Goal: Transaction & Acquisition: Book appointment/travel/reservation

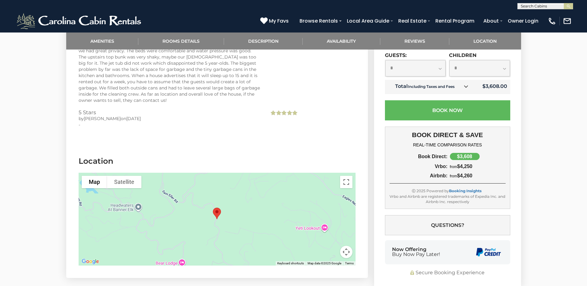
scroll to position [1301, 0]
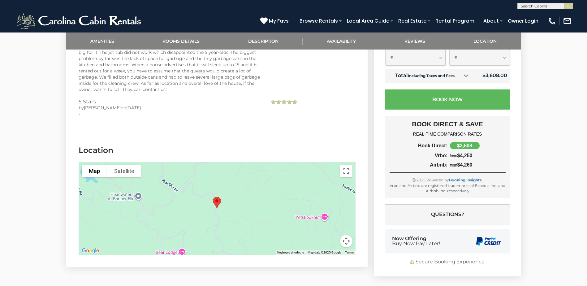
click at [264, 176] on div at bounding box center [217, 208] width 277 height 93
click at [347, 167] on button "Toggle fullscreen view" at bounding box center [346, 171] width 12 height 12
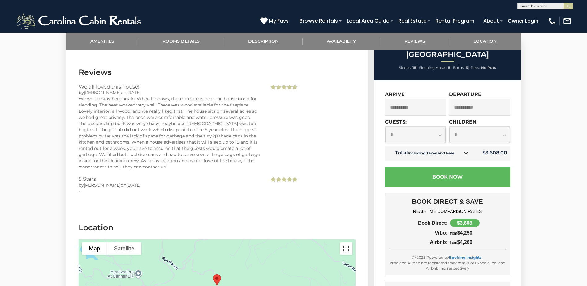
scroll to position [1146, 0]
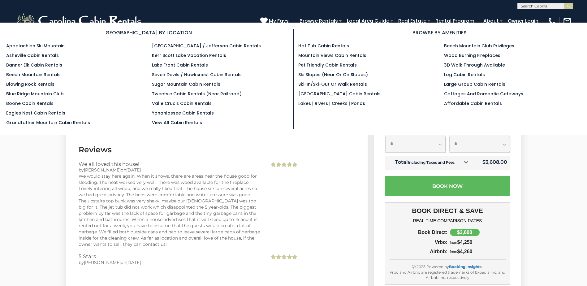
click at [325, 23] on section "BROWSE BY LOCATION Appalachian Ski Mountain Asheville Cabin Rentals Banner Elk …" at bounding box center [293, 79] width 587 height 113
click at [44, 94] on link "Blue Ridge Mountain Club" at bounding box center [35, 94] width 58 height 6
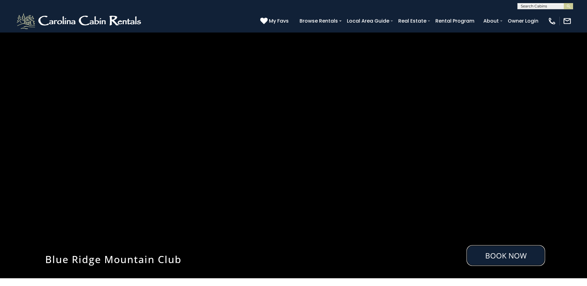
click at [510, 256] on link "Book Now" at bounding box center [506, 255] width 79 height 21
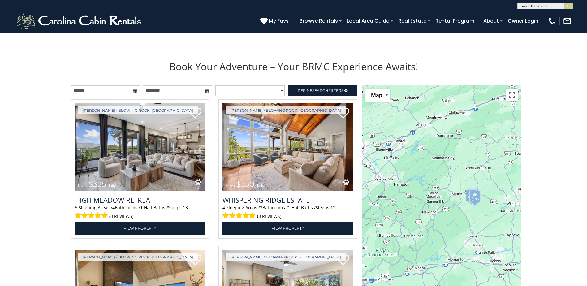
scroll to position [663, 0]
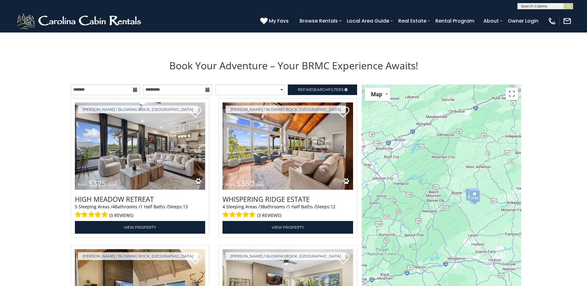
click at [135, 89] on icon at bounding box center [135, 90] width 4 height 4
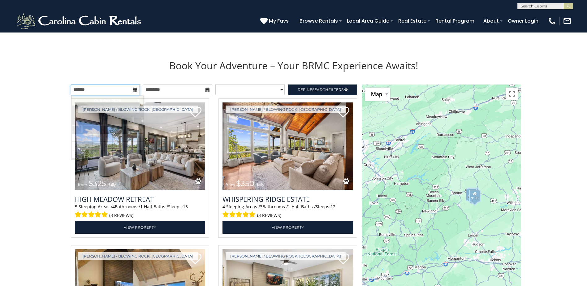
click at [93, 91] on input "text" at bounding box center [105, 90] width 69 height 11
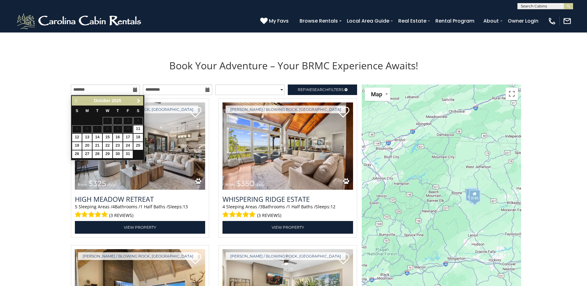
click at [141, 101] on span "Next" at bounding box center [138, 100] width 5 height 5
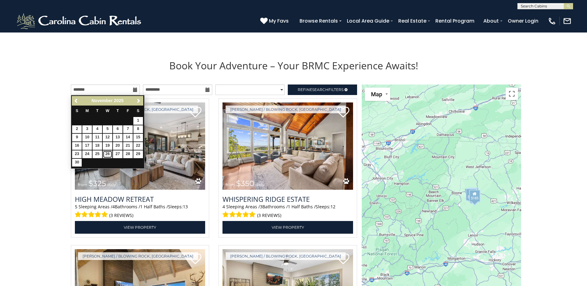
click at [106, 153] on link "26" at bounding box center [108, 155] width 10 height 8
type input "**********"
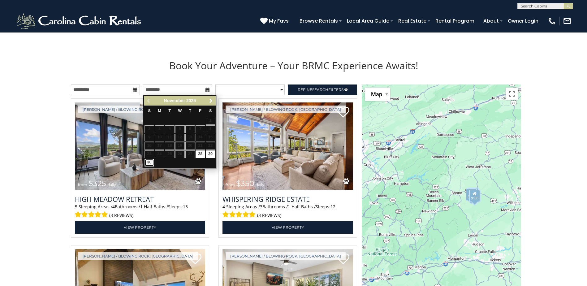
click at [149, 165] on link "30" at bounding box center [150, 163] width 10 height 8
type input "**********"
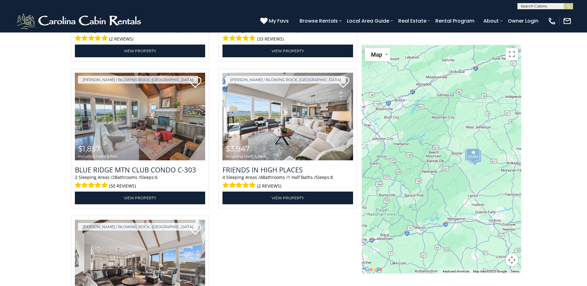
scroll to position [818, 0]
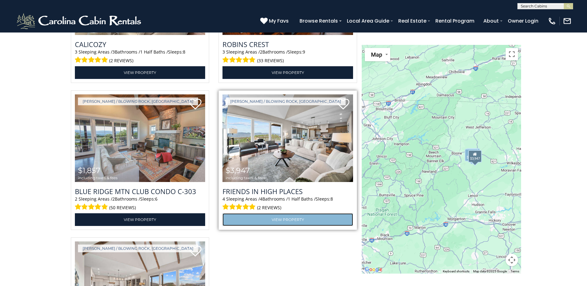
click at [272, 217] on link "View Property" at bounding box center [288, 219] width 131 height 13
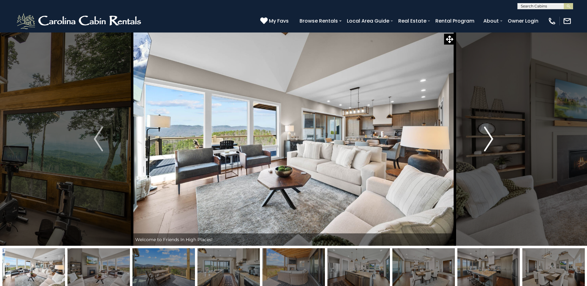
click at [491, 142] on img "Next" at bounding box center [488, 139] width 9 height 25
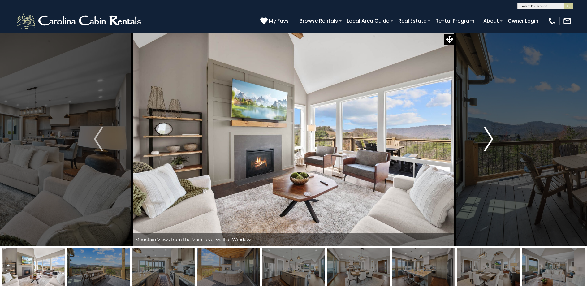
click at [488, 142] on img "Next" at bounding box center [488, 139] width 9 height 25
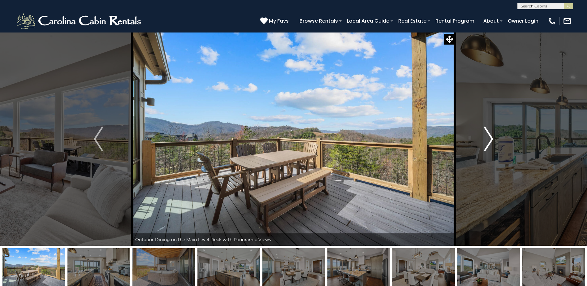
click at [488, 142] on img "Next" at bounding box center [488, 139] width 9 height 25
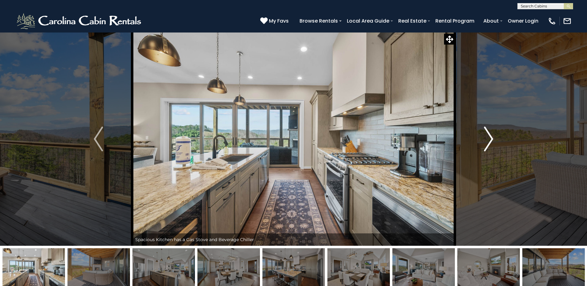
click at [488, 142] on img "Next" at bounding box center [488, 139] width 9 height 25
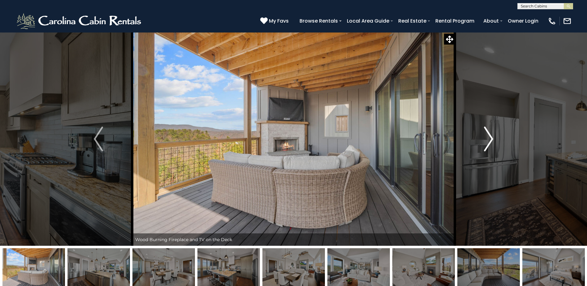
click at [488, 142] on img "Next" at bounding box center [488, 139] width 9 height 25
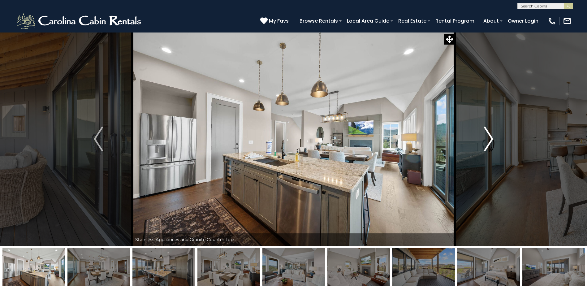
click at [488, 142] on img "Next" at bounding box center [488, 139] width 9 height 25
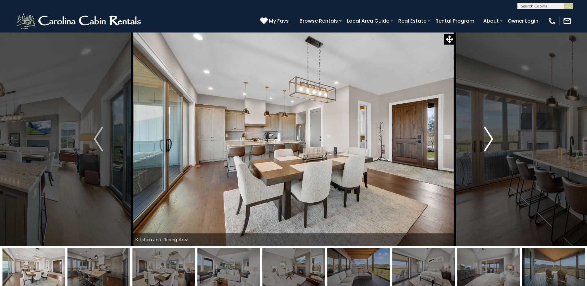
click at [488, 142] on img "Next" at bounding box center [488, 139] width 9 height 25
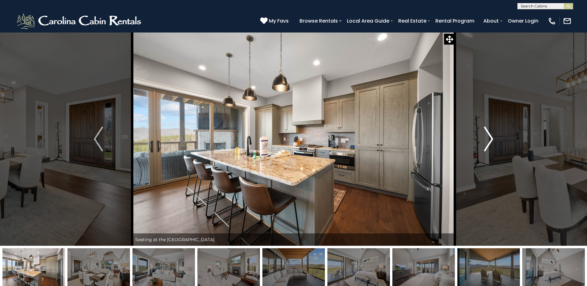
click at [488, 142] on img "Next" at bounding box center [488, 139] width 9 height 25
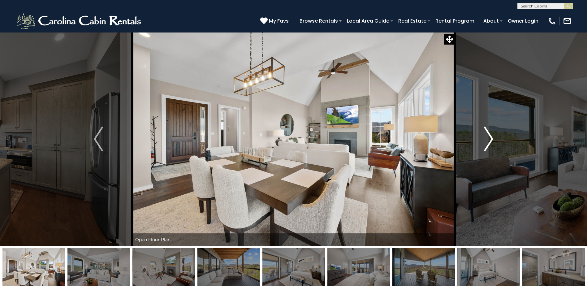
click at [488, 142] on img "Next" at bounding box center [488, 139] width 9 height 25
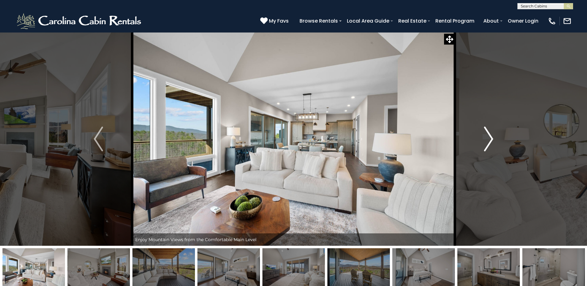
click at [488, 142] on img "Next" at bounding box center [488, 139] width 9 height 25
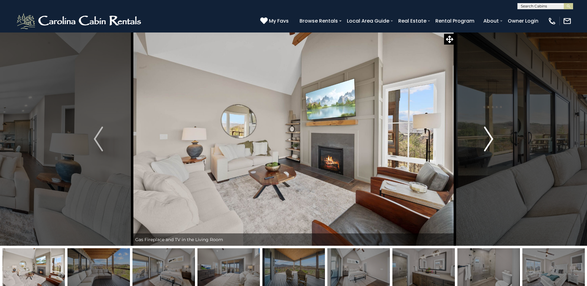
click at [488, 142] on img "Next" at bounding box center [488, 139] width 9 height 25
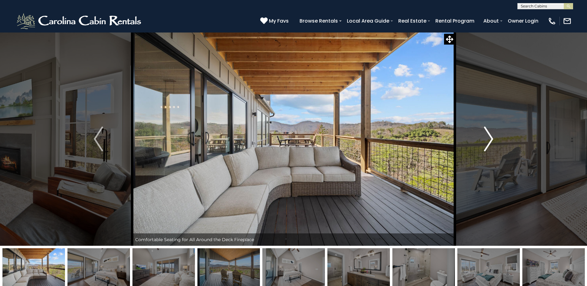
click at [488, 142] on img "Next" at bounding box center [488, 139] width 9 height 25
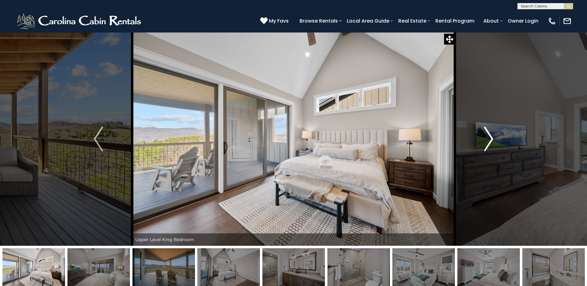
click at [488, 142] on img "Next" at bounding box center [488, 139] width 9 height 25
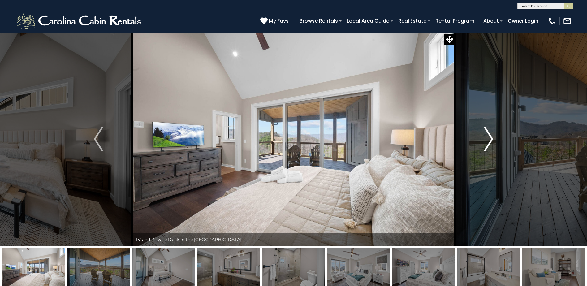
click at [488, 142] on img "Next" at bounding box center [488, 139] width 9 height 25
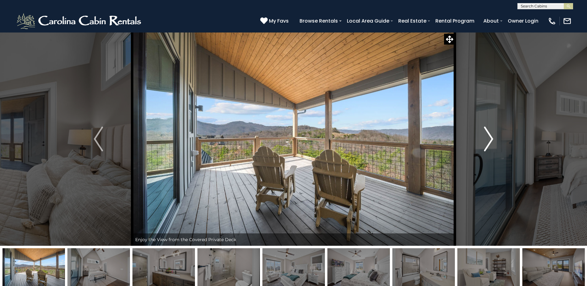
click at [488, 142] on img "Next" at bounding box center [488, 139] width 9 height 25
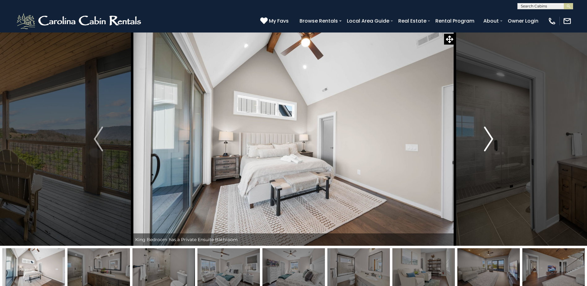
click at [488, 142] on img "Next" at bounding box center [488, 139] width 9 height 25
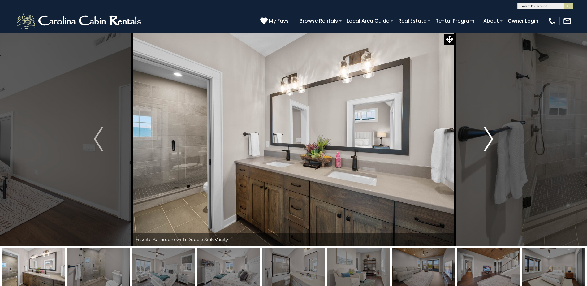
click at [488, 142] on img "Next" at bounding box center [488, 139] width 9 height 25
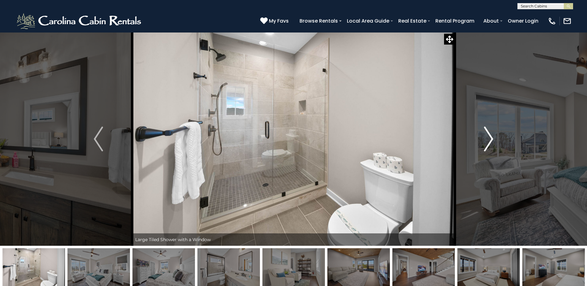
click at [488, 142] on img "Next" at bounding box center [488, 139] width 9 height 25
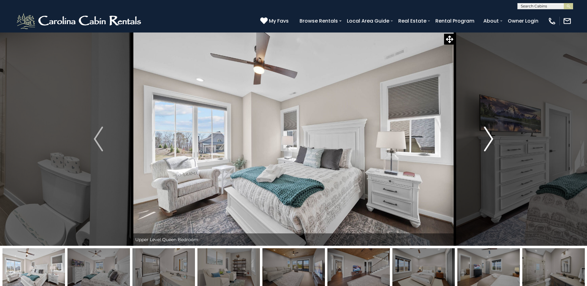
click at [488, 142] on img "Next" at bounding box center [488, 139] width 9 height 25
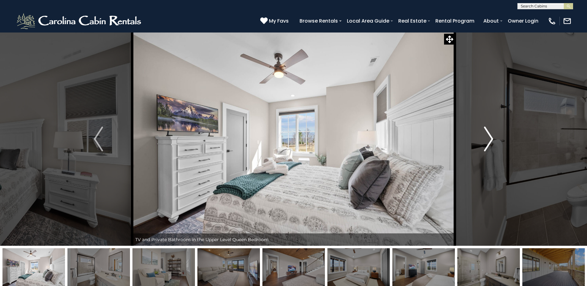
click at [488, 142] on img "Next" at bounding box center [488, 139] width 9 height 25
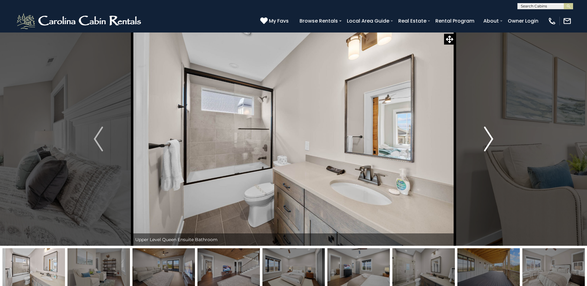
click at [488, 142] on img "Next" at bounding box center [488, 139] width 9 height 25
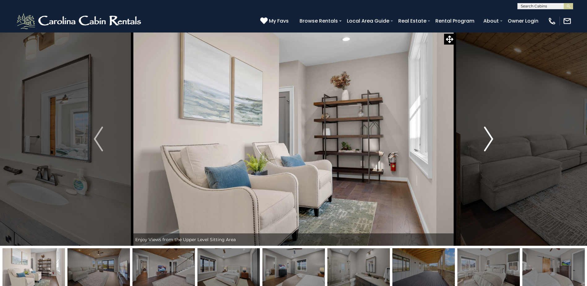
click at [488, 142] on img "Next" at bounding box center [488, 139] width 9 height 25
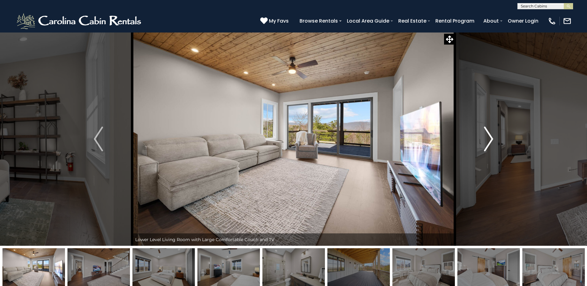
click at [488, 141] on img "Next" at bounding box center [488, 139] width 9 height 25
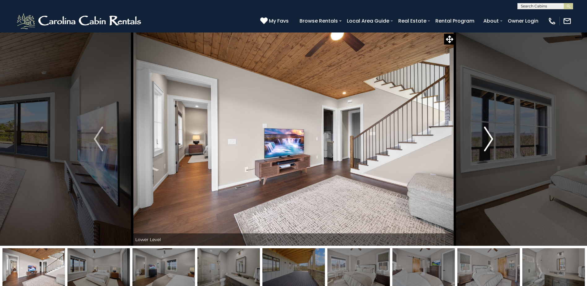
click at [488, 141] on img "Next" at bounding box center [488, 139] width 9 height 25
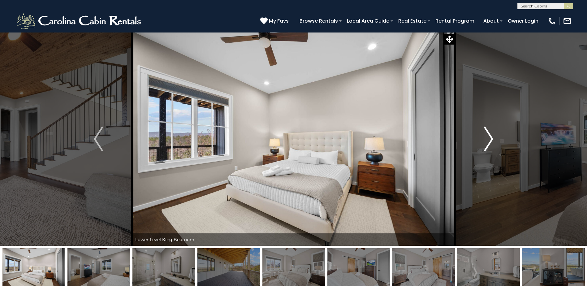
click at [488, 141] on img "Next" at bounding box center [488, 139] width 9 height 25
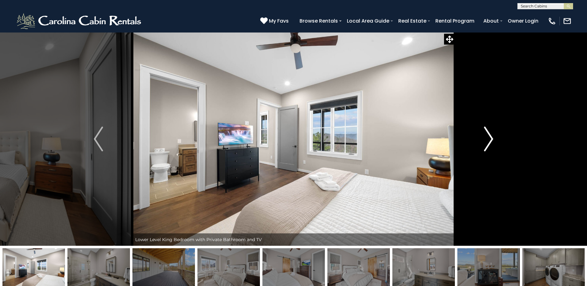
click at [488, 141] on img "Next" at bounding box center [488, 139] width 9 height 25
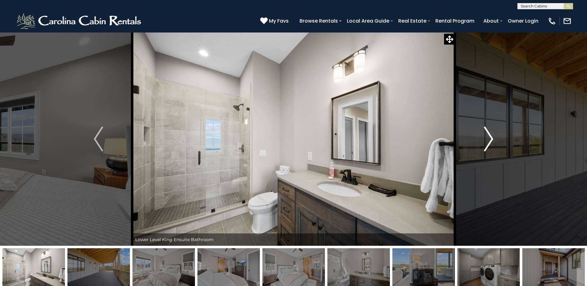
click at [488, 141] on img "Next" at bounding box center [488, 139] width 9 height 25
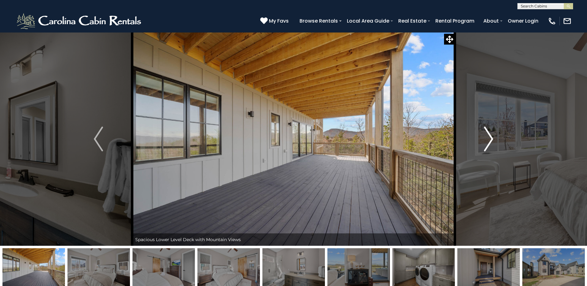
click at [488, 141] on img "Next" at bounding box center [488, 139] width 9 height 25
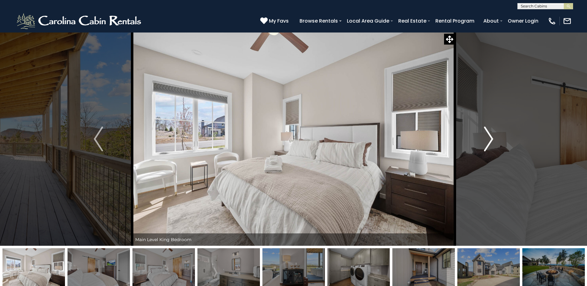
click at [488, 141] on img "Next" at bounding box center [488, 139] width 9 height 25
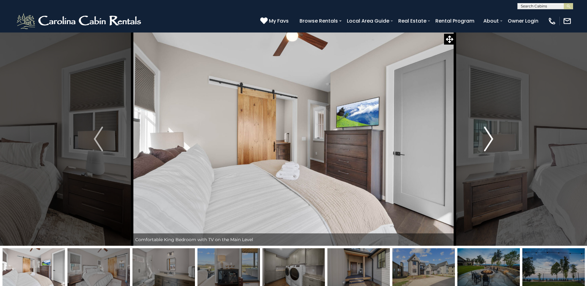
click at [488, 141] on img "Next" at bounding box center [488, 139] width 9 height 25
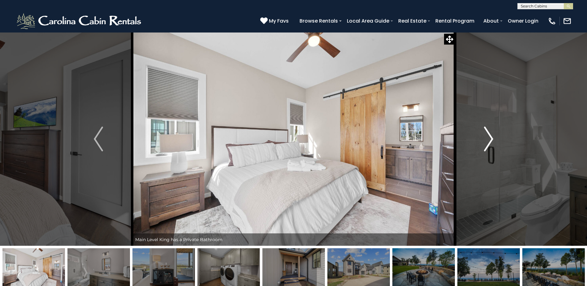
click at [488, 141] on img "Next" at bounding box center [488, 139] width 9 height 25
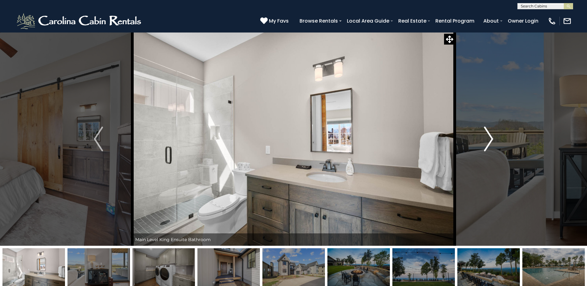
click at [488, 141] on img "Next" at bounding box center [488, 139] width 9 height 25
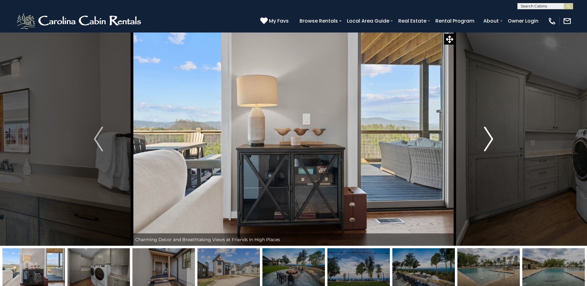
click at [488, 141] on img "Next" at bounding box center [488, 139] width 9 height 25
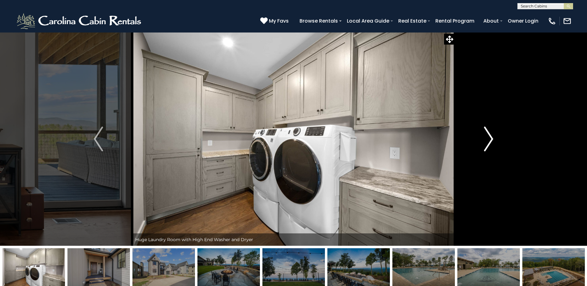
click at [488, 141] on img "Next" at bounding box center [488, 139] width 9 height 25
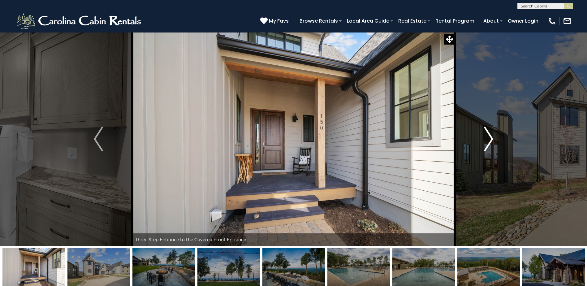
click at [488, 141] on img "Next" at bounding box center [488, 139] width 9 height 25
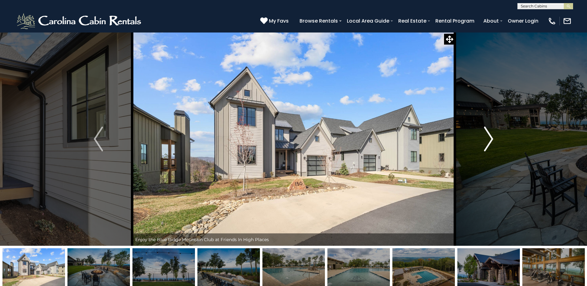
click at [488, 141] on img "Next" at bounding box center [488, 139] width 9 height 25
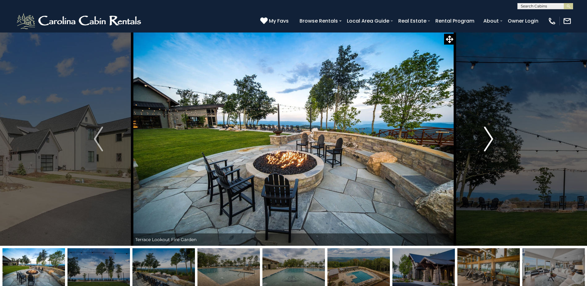
click at [488, 141] on img "Next" at bounding box center [488, 139] width 9 height 25
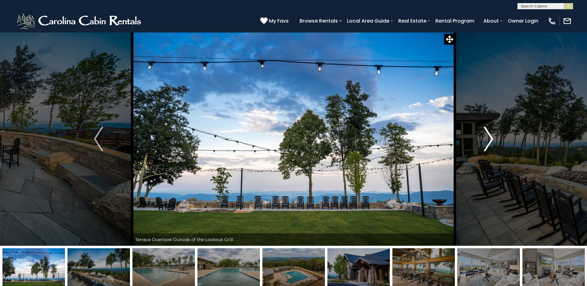
click at [488, 141] on img "Next" at bounding box center [488, 139] width 9 height 25
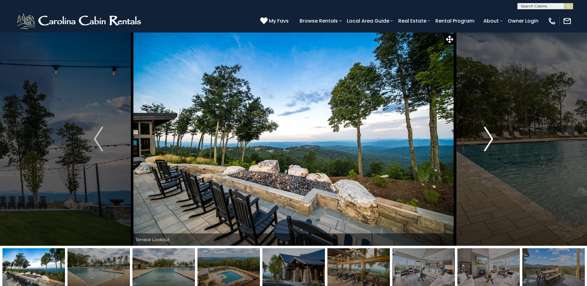
click at [488, 141] on img "Next" at bounding box center [488, 139] width 9 height 25
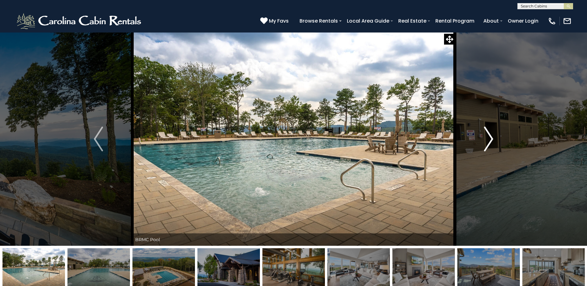
click at [488, 141] on img "Next" at bounding box center [488, 139] width 9 height 25
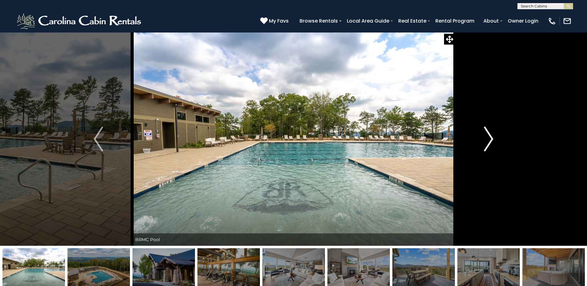
click at [488, 141] on img "Next" at bounding box center [488, 139] width 9 height 25
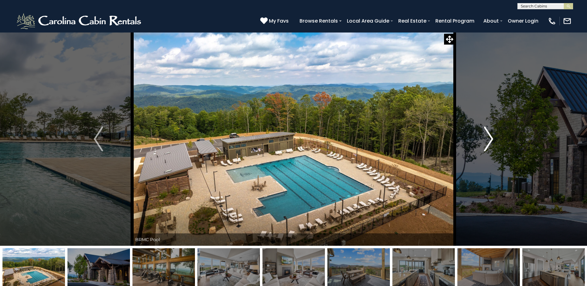
click at [488, 141] on img "Next" at bounding box center [488, 139] width 9 height 25
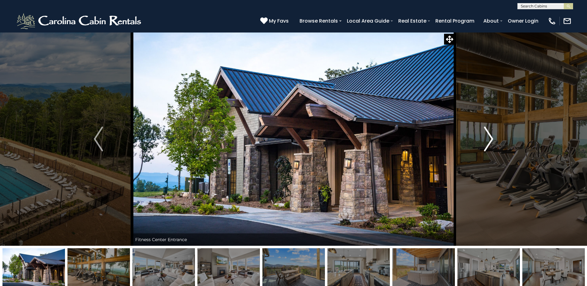
click at [488, 141] on img "Next" at bounding box center [488, 139] width 9 height 25
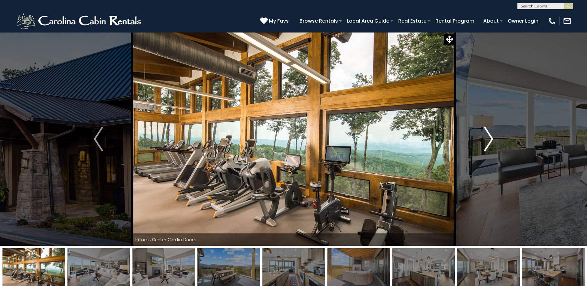
click at [488, 141] on img "Next" at bounding box center [488, 139] width 9 height 25
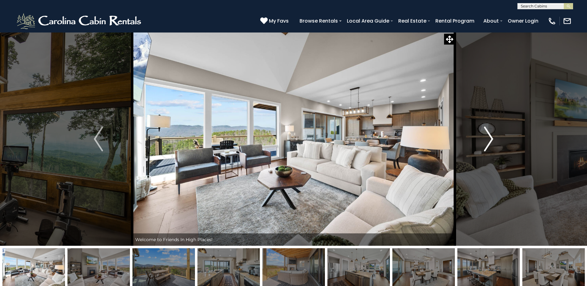
click at [488, 141] on img "Next" at bounding box center [488, 139] width 9 height 25
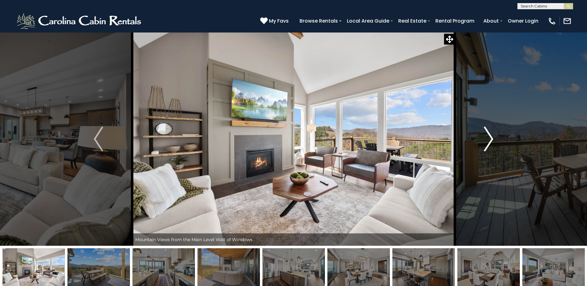
click at [488, 141] on img "Next" at bounding box center [488, 139] width 9 height 25
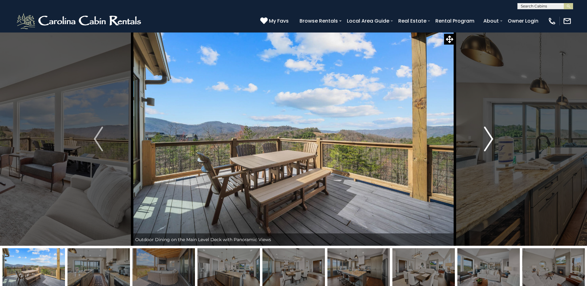
click at [488, 141] on img "Next" at bounding box center [488, 139] width 9 height 25
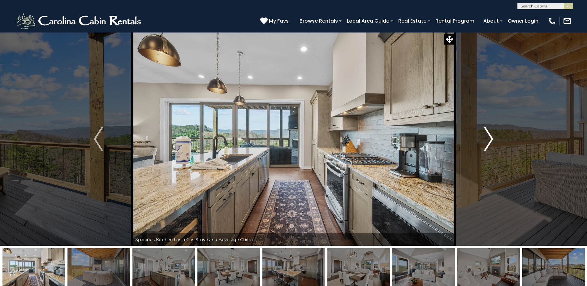
click at [488, 141] on img "Next" at bounding box center [488, 139] width 9 height 25
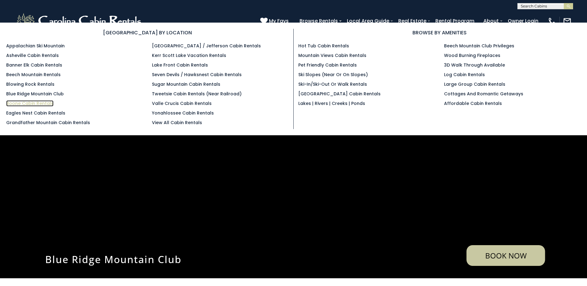
click at [25, 105] on link "Boone Cabin Rentals" at bounding box center [29, 103] width 47 height 6
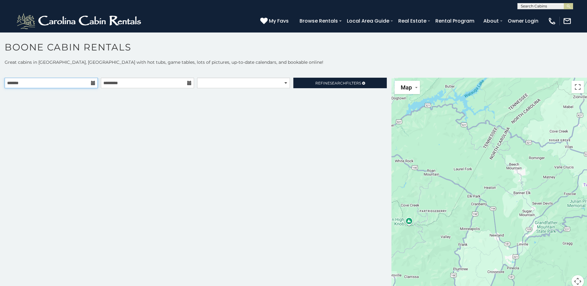
click at [94, 82] on input "text" at bounding box center [51, 83] width 93 height 11
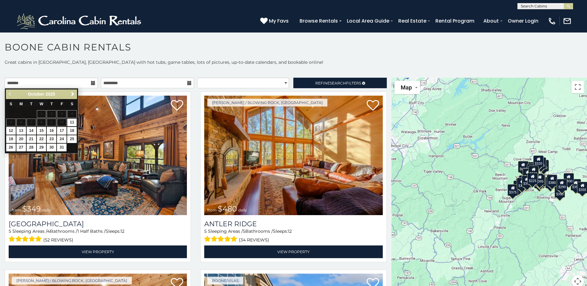
click at [91, 83] on icon at bounding box center [93, 83] width 4 height 4
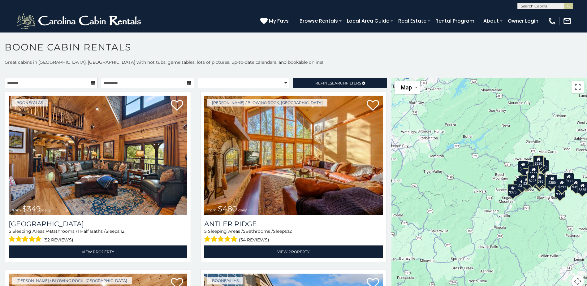
click at [91, 83] on icon at bounding box center [93, 83] width 4 height 4
click at [30, 84] on input "text" at bounding box center [51, 83] width 93 height 11
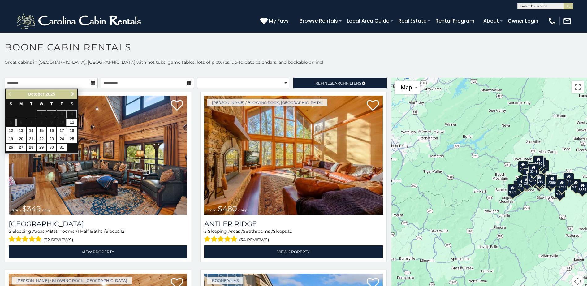
click at [72, 94] on span "Next" at bounding box center [72, 94] width 5 height 5
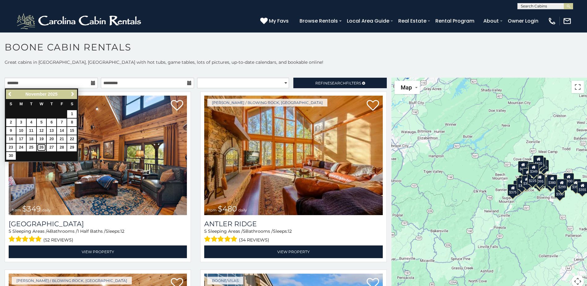
click at [40, 147] on link "26" at bounding box center [42, 148] width 10 height 8
type input "**********"
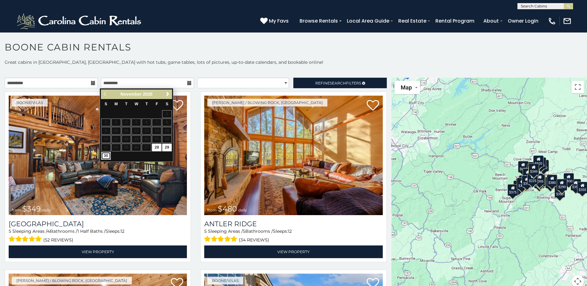
click at [105, 155] on link "30" at bounding box center [106, 156] width 10 height 8
type input "**********"
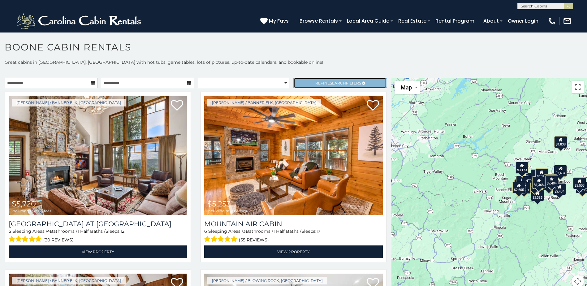
click at [339, 84] on span "Search" at bounding box center [338, 83] width 16 height 5
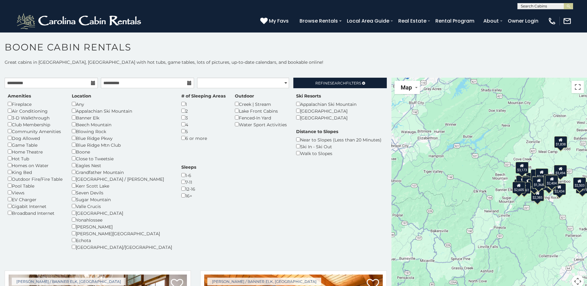
click at [336, 60] on p "Great cabins in Boone, NC with hot tubs, game tables, lots of pictures, up-to-d…" at bounding box center [293, 62] width 587 height 6
click at [337, 82] on span "Search" at bounding box center [338, 83] width 16 height 5
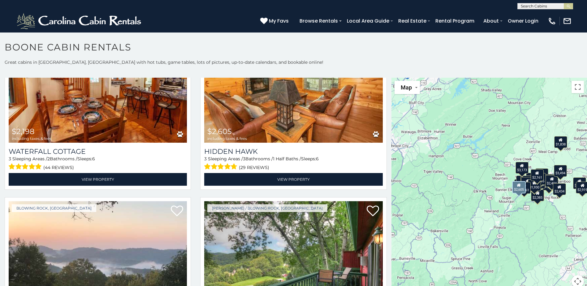
scroll to position [2292, 0]
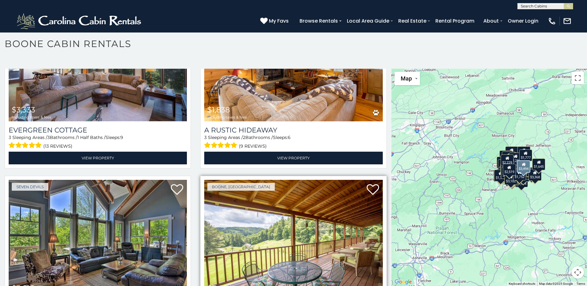
scroll to position [743, 0]
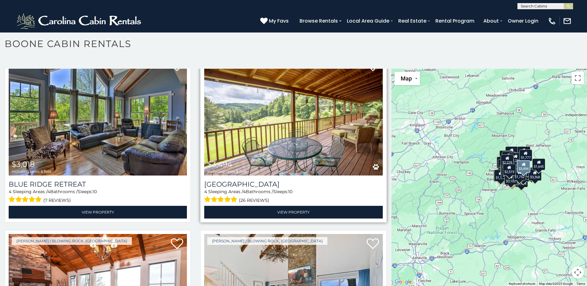
click at [316, 118] on img at bounding box center [293, 116] width 178 height 120
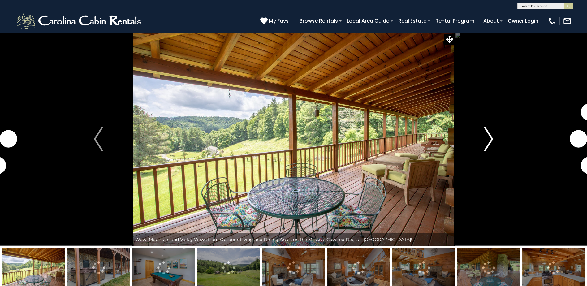
click at [493, 143] on img "Next" at bounding box center [488, 139] width 9 height 25
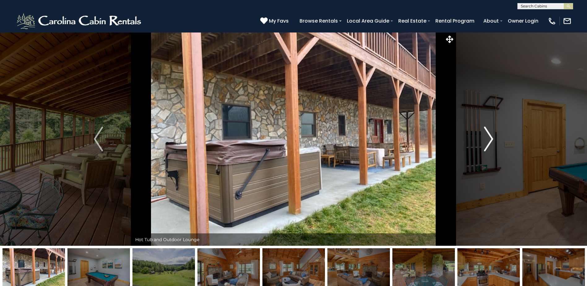
click at [492, 144] on img "Next" at bounding box center [488, 139] width 9 height 25
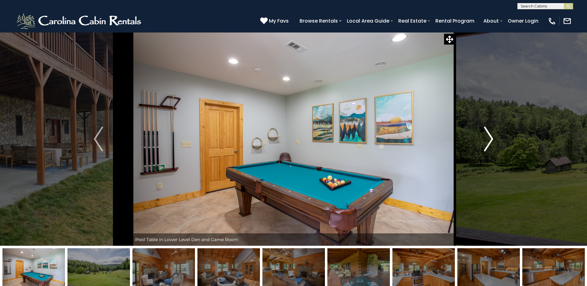
click at [487, 147] on img "Next" at bounding box center [488, 139] width 9 height 25
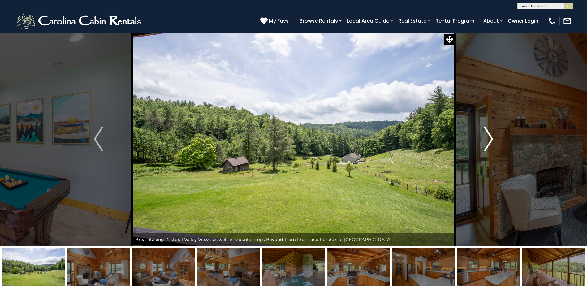
click at [487, 147] on img "Next" at bounding box center [488, 139] width 9 height 25
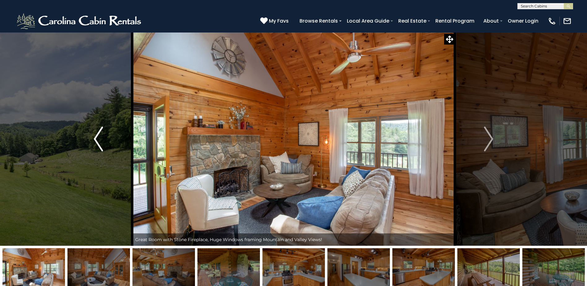
click at [97, 141] on img "Previous" at bounding box center [98, 139] width 9 height 25
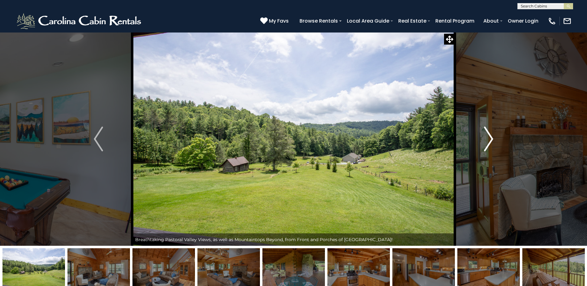
click at [491, 142] on img "Next" at bounding box center [488, 139] width 9 height 25
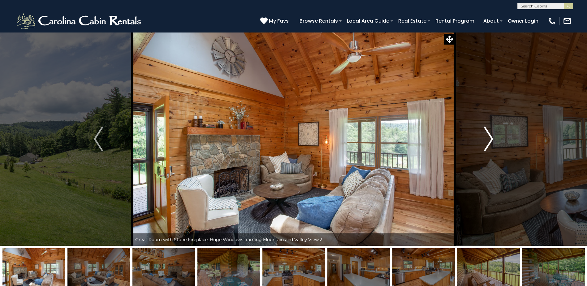
click at [491, 142] on img "Next" at bounding box center [488, 139] width 9 height 25
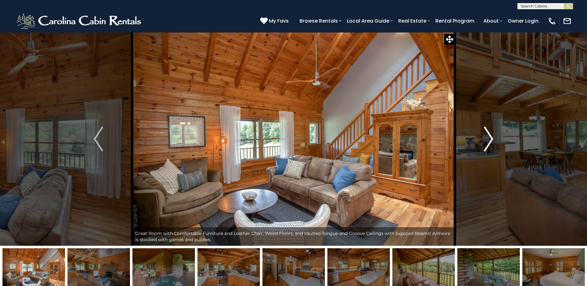
click at [491, 142] on img "Next" at bounding box center [488, 139] width 9 height 25
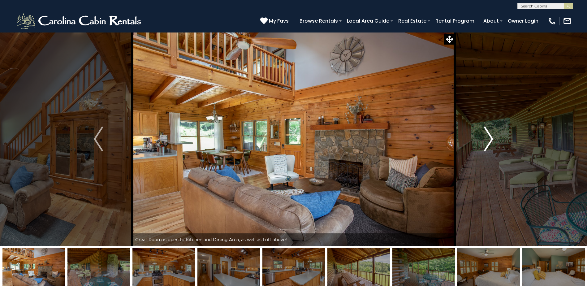
click at [491, 142] on img "Next" at bounding box center [488, 139] width 9 height 25
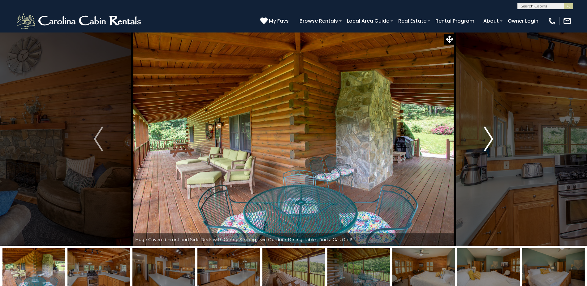
click at [491, 142] on img "Next" at bounding box center [488, 139] width 9 height 25
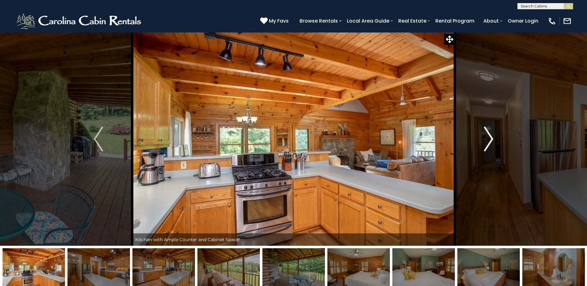
click at [491, 142] on img "Next" at bounding box center [488, 139] width 9 height 25
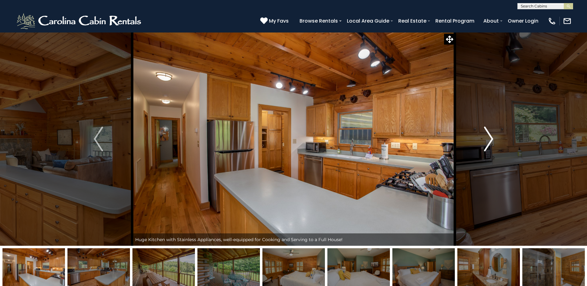
click at [491, 142] on img "Next" at bounding box center [488, 139] width 9 height 25
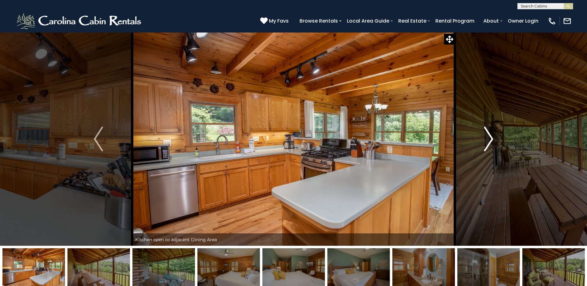
click at [491, 142] on img "Next" at bounding box center [488, 139] width 9 height 25
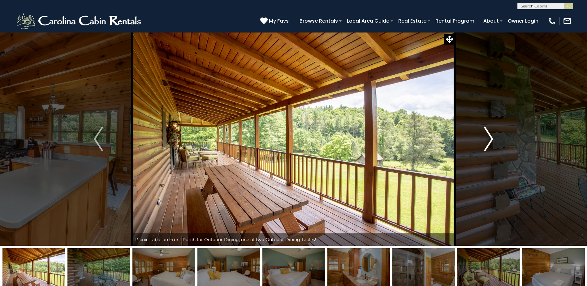
click at [491, 142] on img "Next" at bounding box center [488, 139] width 9 height 25
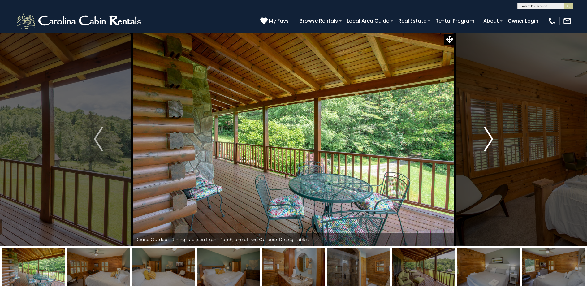
click at [491, 142] on img "Next" at bounding box center [488, 139] width 9 height 25
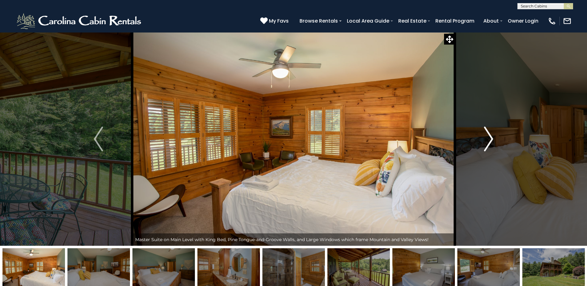
click at [491, 142] on img "Next" at bounding box center [488, 139] width 9 height 25
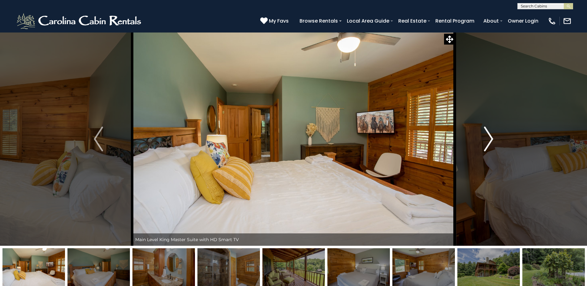
click at [491, 142] on img "Next" at bounding box center [488, 139] width 9 height 25
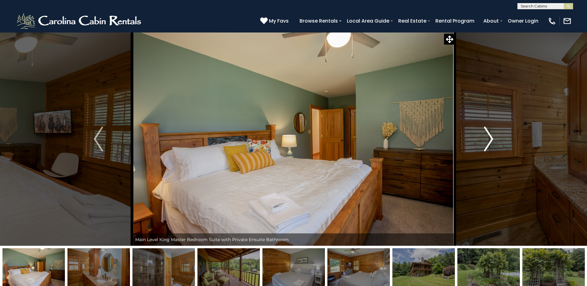
click at [491, 142] on img "Next" at bounding box center [488, 139] width 9 height 25
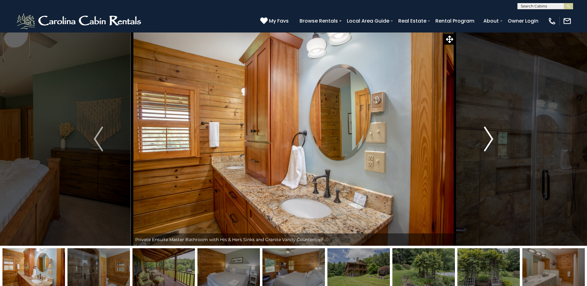
click at [491, 142] on img "Next" at bounding box center [488, 139] width 9 height 25
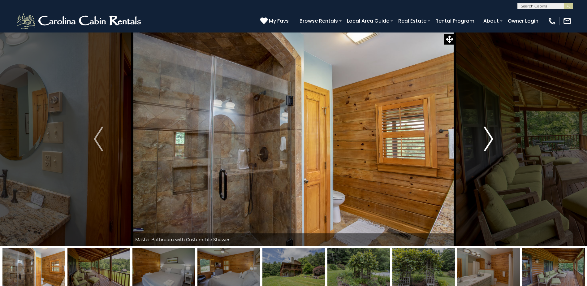
click at [491, 142] on img "Next" at bounding box center [488, 139] width 9 height 25
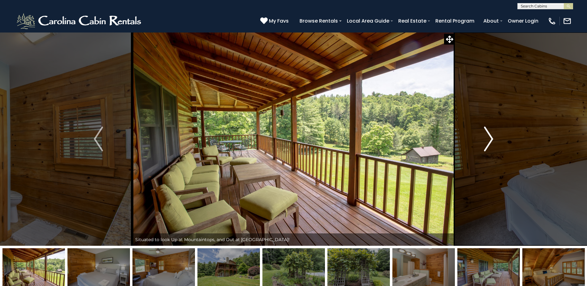
click at [491, 142] on img "Next" at bounding box center [488, 139] width 9 height 25
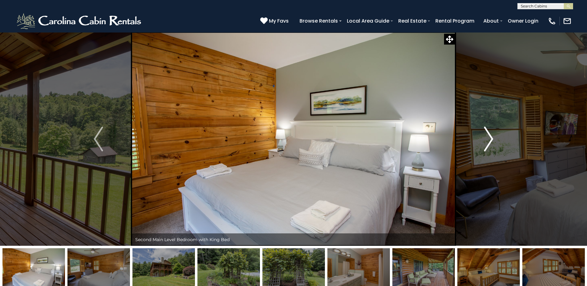
click at [491, 142] on img "Next" at bounding box center [488, 139] width 9 height 25
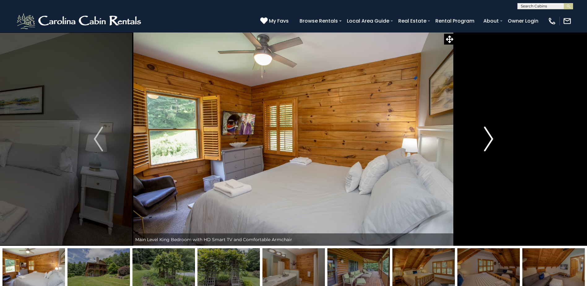
click at [491, 142] on img "Next" at bounding box center [488, 139] width 9 height 25
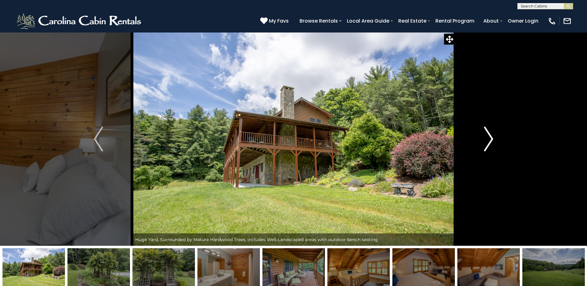
click at [491, 142] on img "Next" at bounding box center [488, 139] width 9 height 25
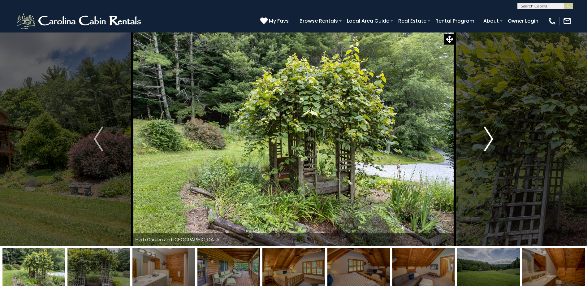
click at [491, 142] on img "Next" at bounding box center [488, 139] width 9 height 25
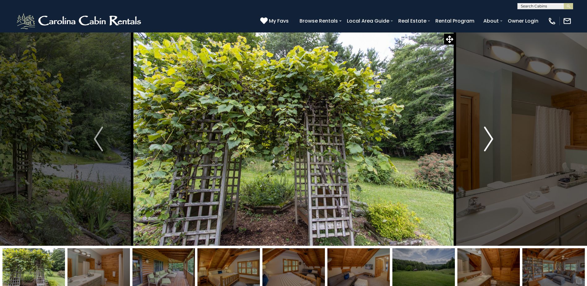
click at [491, 142] on img "Next" at bounding box center [488, 139] width 9 height 25
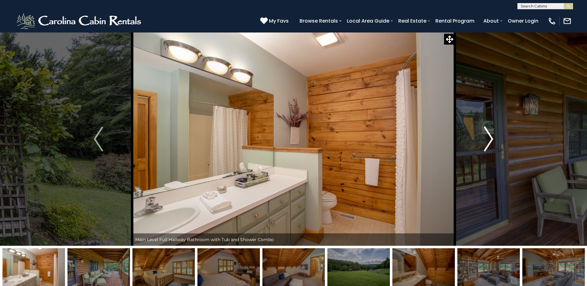
click at [491, 142] on img "Next" at bounding box center [488, 139] width 9 height 25
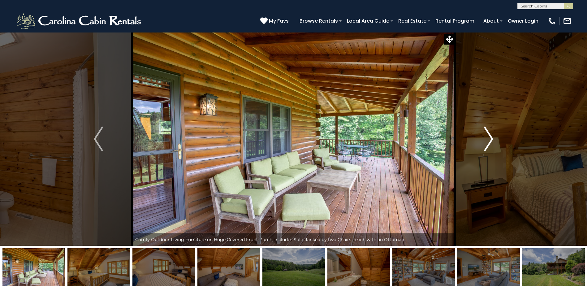
click at [491, 142] on img "Next" at bounding box center [488, 139] width 9 height 25
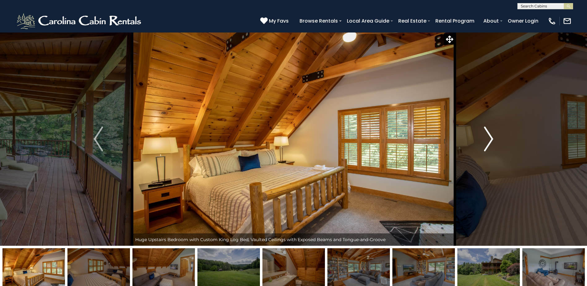
click at [491, 142] on img "Next" at bounding box center [488, 139] width 9 height 25
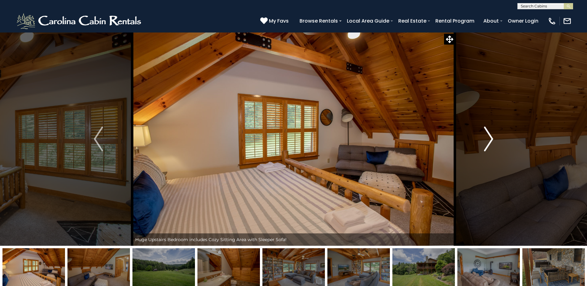
click at [490, 142] on img "Next" at bounding box center [488, 139] width 9 height 25
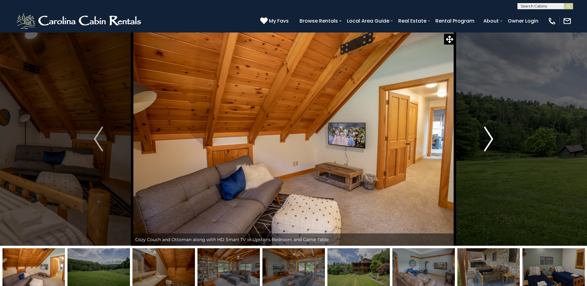
click at [490, 142] on img "Next" at bounding box center [488, 139] width 9 height 25
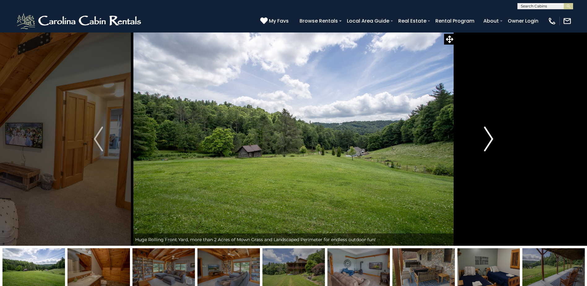
click at [490, 142] on img "Next" at bounding box center [488, 139] width 9 height 25
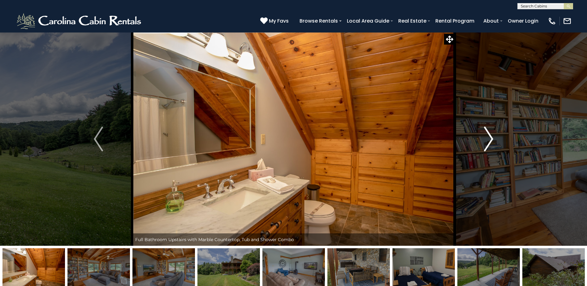
click at [490, 142] on img "Next" at bounding box center [488, 139] width 9 height 25
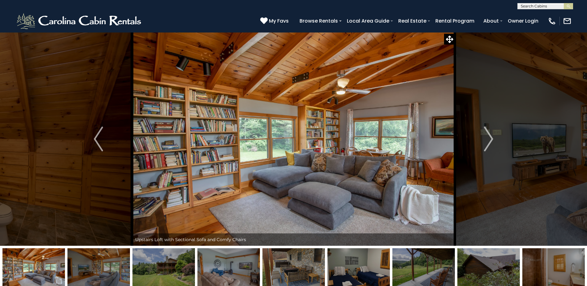
click at [316, 140] on img at bounding box center [293, 139] width 323 height 214
click at [488, 142] on img "Next" at bounding box center [488, 139] width 9 height 25
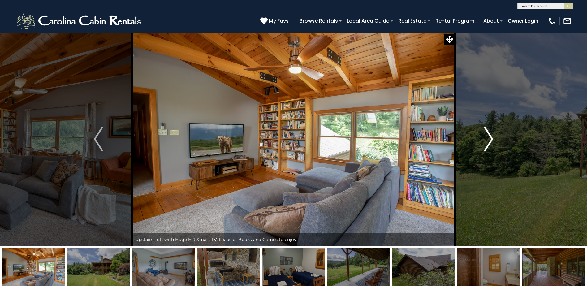
click at [486, 147] on img "Next" at bounding box center [488, 139] width 9 height 25
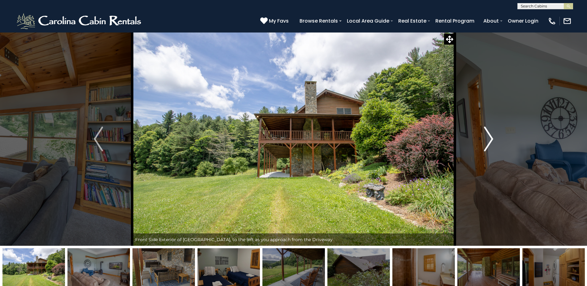
click at [486, 147] on img "Next" at bounding box center [488, 139] width 9 height 25
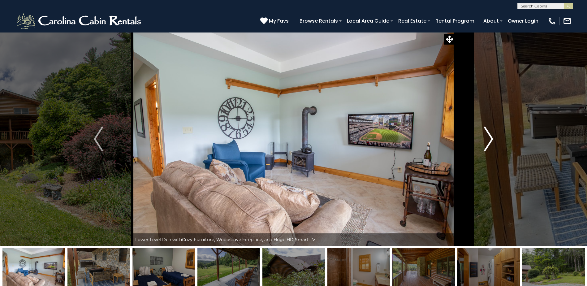
click at [486, 147] on img "Next" at bounding box center [488, 139] width 9 height 25
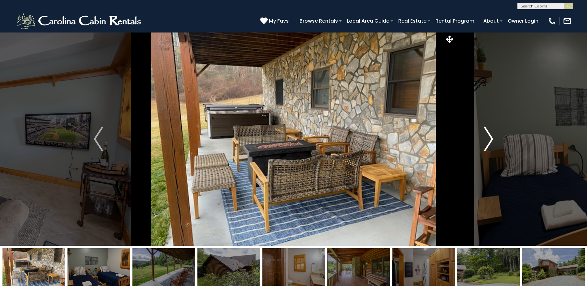
click at [486, 147] on img "Next" at bounding box center [488, 139] width 9 height 25
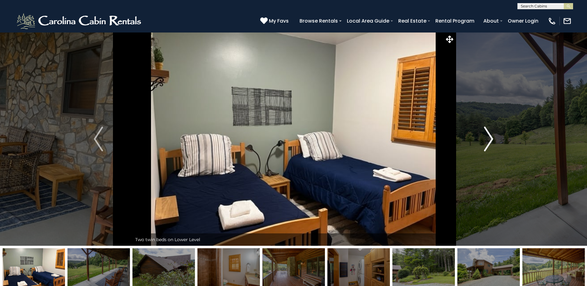
click at [486, 147] on img "Next" at bounding box center [488, 139] width 9 height 25
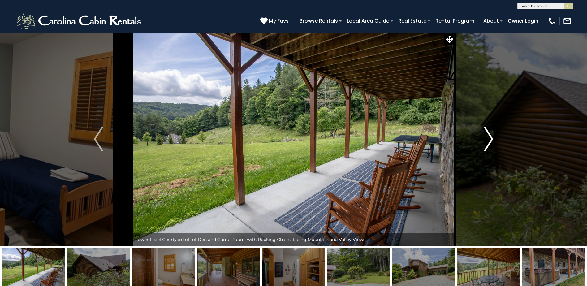
click at [486, 147] on img "Next" at bounding box center [488, 139] width 9 height 25
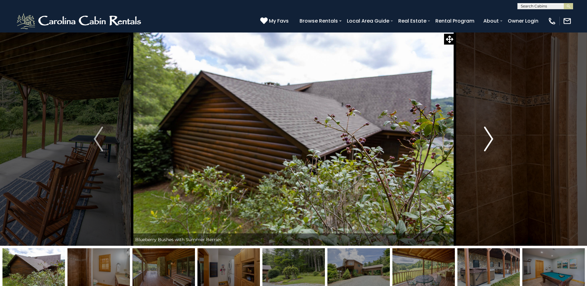
click at [486, 147] on img "Next" at bounding box center [488, 139] width 9 height 25
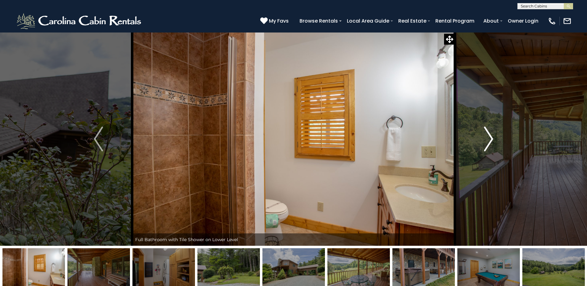
click at [486, 147] on img "Next" at bounding box center [488, 139] width 9 height 25
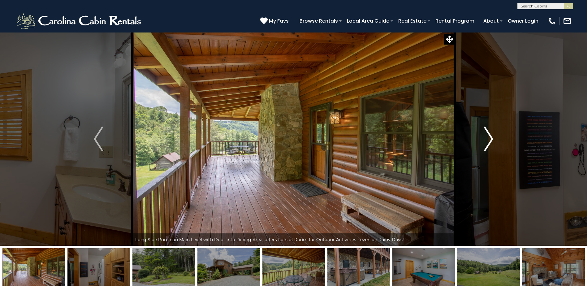
click at [486, 147] on img "Next" at bounding box center [488, 139] width 9 height 25
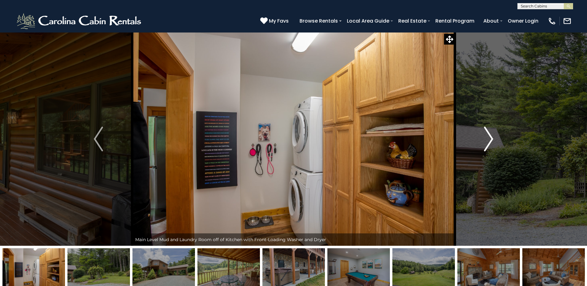
click at [486, 147] on img "Next" at bounding box center [488, 139] width 9 height 25
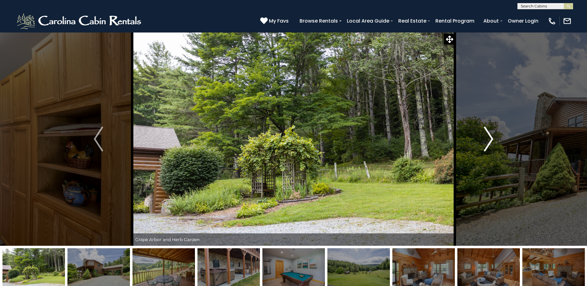
click at [486, 147] on img "Next" at bounding box center [488, 139] width 9 height 25
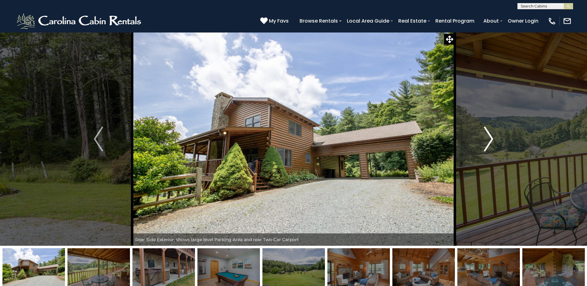
click at [486, 146] on img "Next" at bounding box center [488, 139] width 9 height 25
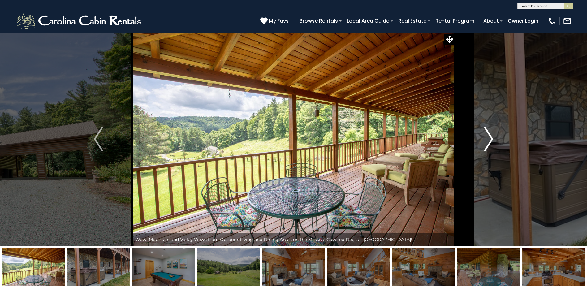
click at [486, 146] on img "Next" at bounding box center [488, 139] width 9 height 25
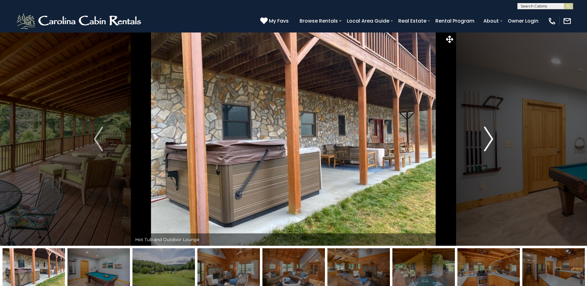
click at [486, 146] on img "Next" at bounding box center [488, 139] width 9 height 25
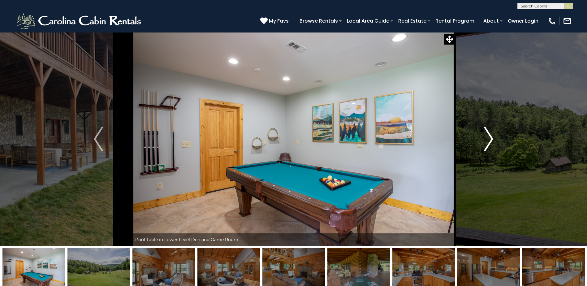
click at [486, 146] on img "Next" at bounding box center [488, 139] width 9 height 25
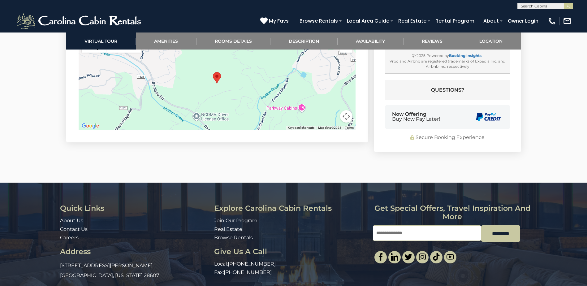
scroll to position [2152, 0]
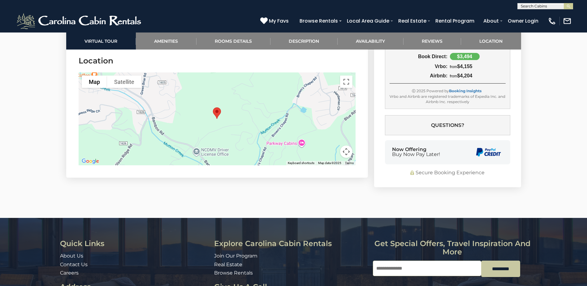
click at [239, 98] on div at bounding box center [217, 118] width 277 height 93
click at [347, 80] on button "Toggle fullscreen view" at bounding box center [346, 82] width 12 height 12
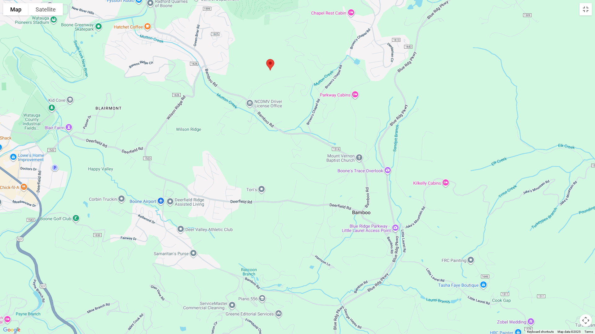
drag, startPoint x: 533, startPoint y: 216, endPoint x: 505, endPoint y: 120, distance: 100.6
click at [505, 120] on div at bounding box center [297, 167] width 595 height 334
click at [262, 146] on div at bounding box center [297, 167] width 595 height 334
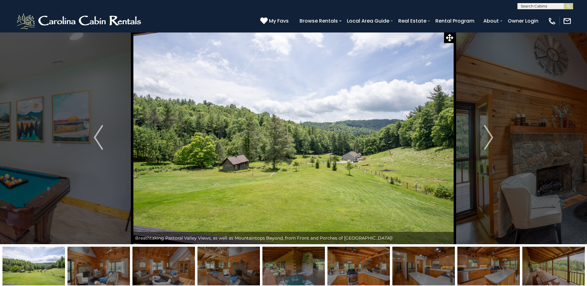
scroll to position [0, 0]
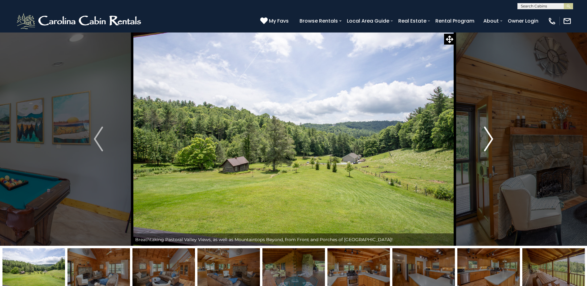
click at [490, 140] on img "Next" at bounding box center [488, 139] width 9 height 25
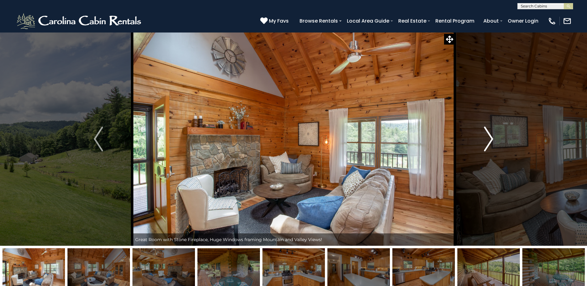
click at [490, 140] on img "Next" at bounding box center [488, 139] width 9 height 25
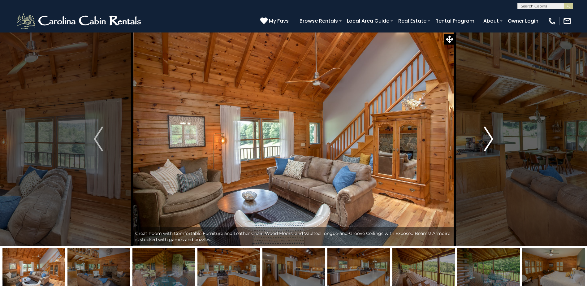
click at [490, 140] on img "Next" at bounding box center [488, 139] width 9 height 25
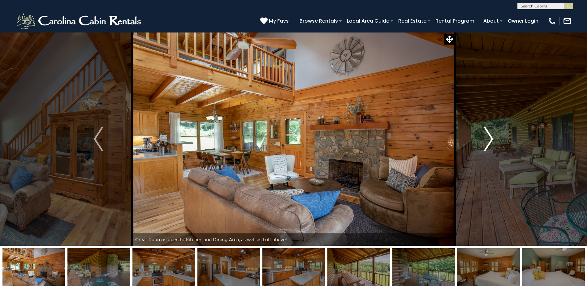
click at [490, 140] on img "Next" at bounding box center [488, 139] width 9 height 25
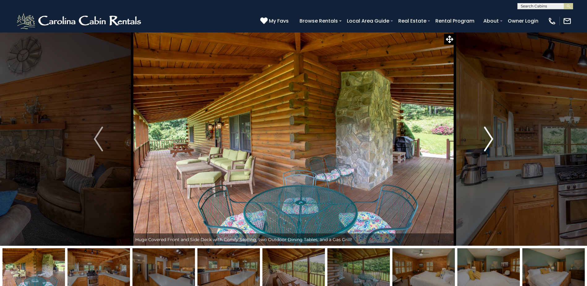
click at [490, 140] on img "Next" at bounding box center [488, 139] width 9 height 25
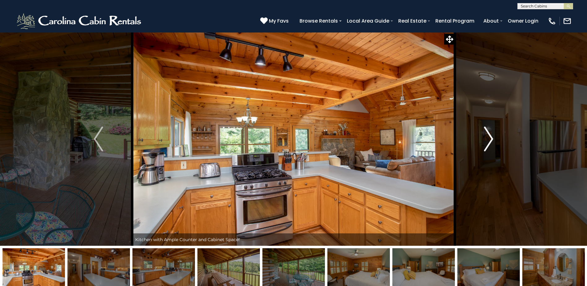
click at [490, 140] on img "Next" at bounding box center [488, 139] width 9 height 25
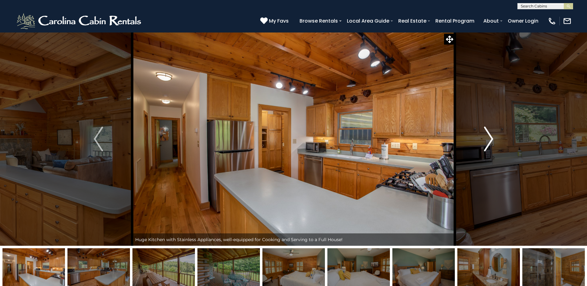
click at [490, 140] on img "Next" at bounding box center [488, 139] width 9 height 25
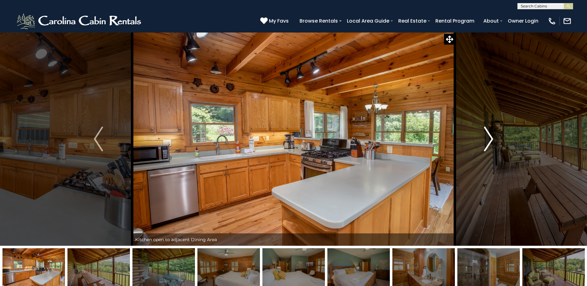
click at [490, 140] on img "Next" at bounding box center [488, 139] width 9 height 25
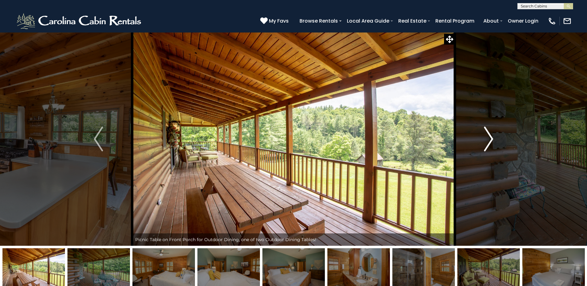
click at [490, 140] on img "Next" at bounding box center [488, 139] width 9 height 25
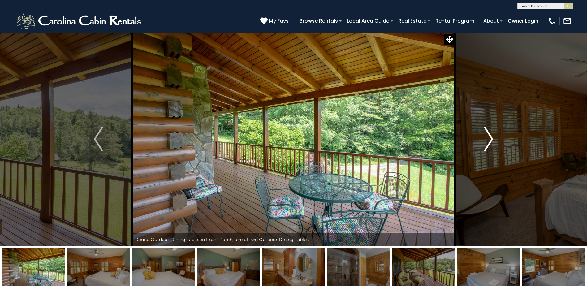
click at [490, 140] on img "Next" at bounding box center [488, 139] width 9 height 25
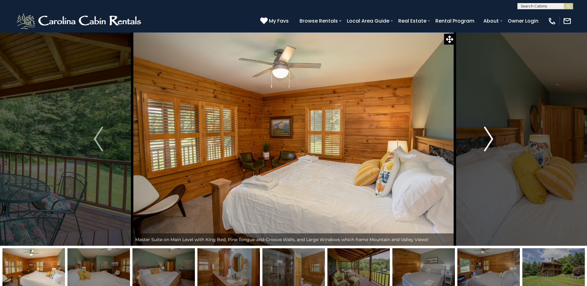
click at [490, 140] on img "Next" at bounding box center [488, 139] width 9 height 25
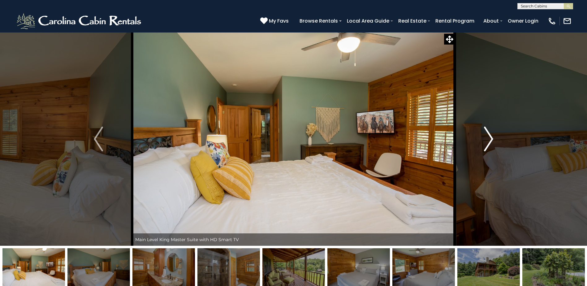
click at [490, 140] on img "Next" at bounding box center [488, 139] width 9 height 25
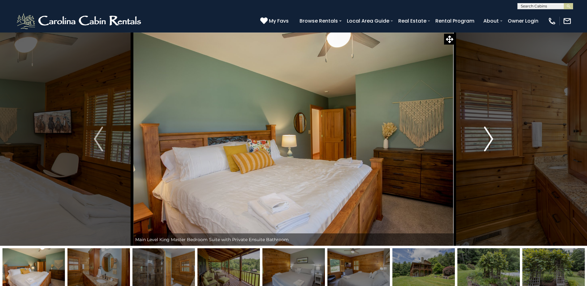
click at [490, 140] on img "Next" at bounding box center [488, 139] width 9 height 25
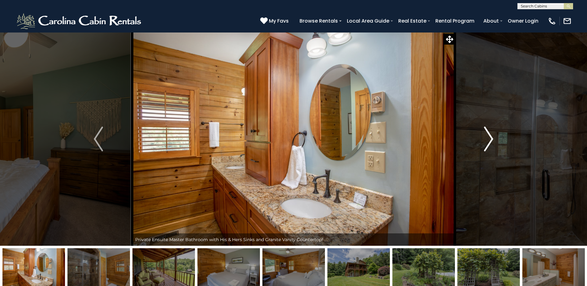
click at [490, 140] on img "Next" at bounding box center [488, 139] width 9 height 25
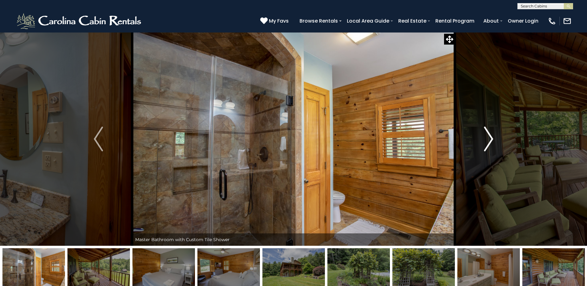
click at [490, 140] on img "Next" at bounding box center [488, 139] width 9 height 25
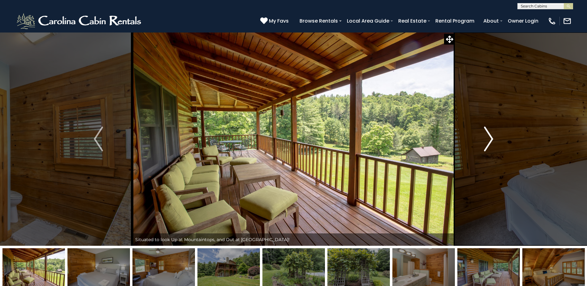
click at [490, 140] on img "Next" at bounding box center [488, 139] width 9 height 25
